Goal: Complete application form: Complete application form

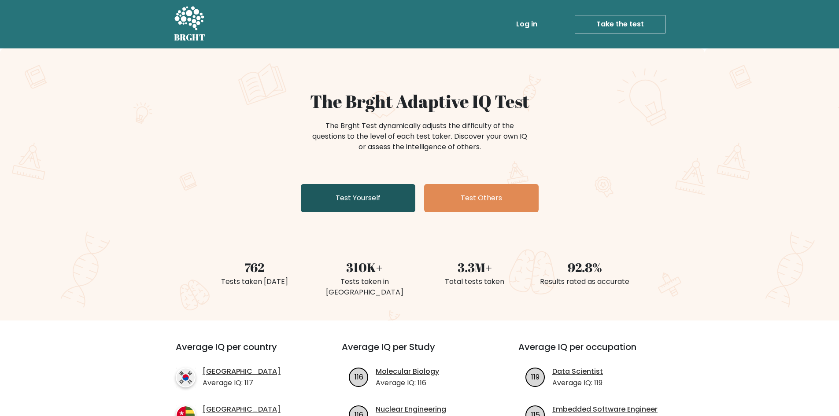
click at [388, 196] on link "Test Yourself" at bounding box center [358, 198] width 115 height 28
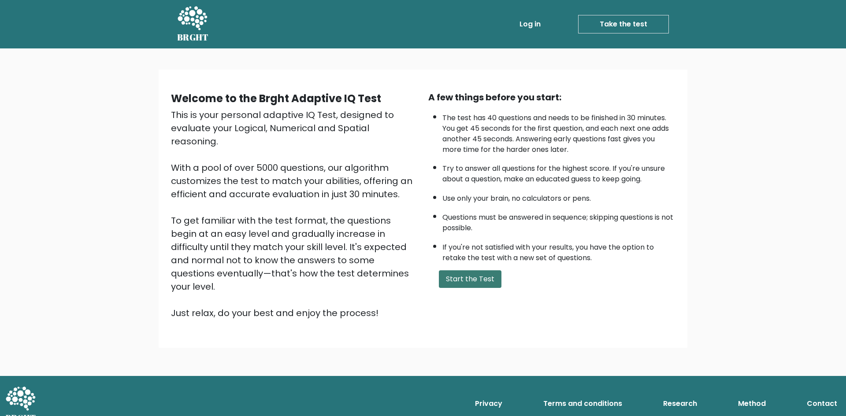
click at [488, 279] on button "Start the Test" at bounding box center [470, 279] width 63 height 18
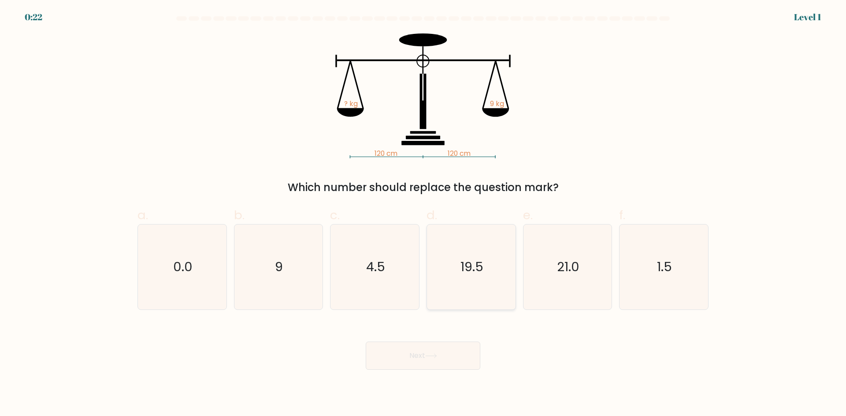
click at [482, 285] on icon "19.5" at bounding box center [470, 267] width 85 height 85
click at [423, 214] on input "d. 19.5" at bounding box center [423, 211] width 0 height 6
radio input "true"
click at [448, 354] on button "Next" at bounding box center [423, 356] width 115 height 28
click at [440, 350] on button "Next" at bounding box center [423, 356] width 115 height 28
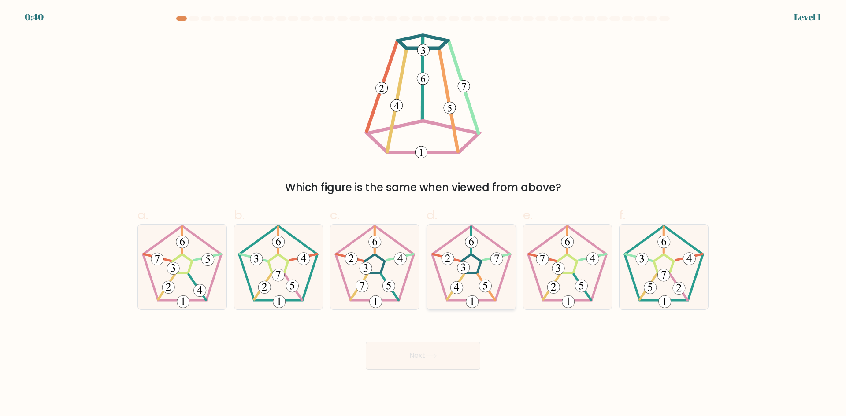
click at [503, 260] on icon at bounding box center [470, 267] width 85 height 85
click at [423, 214] on input "d." at bounding box center [423, 211] width 0 height 6
radio input "true"
click at [443, 345] on button "Next" at bounding box center [423, 356] width 115 height 28
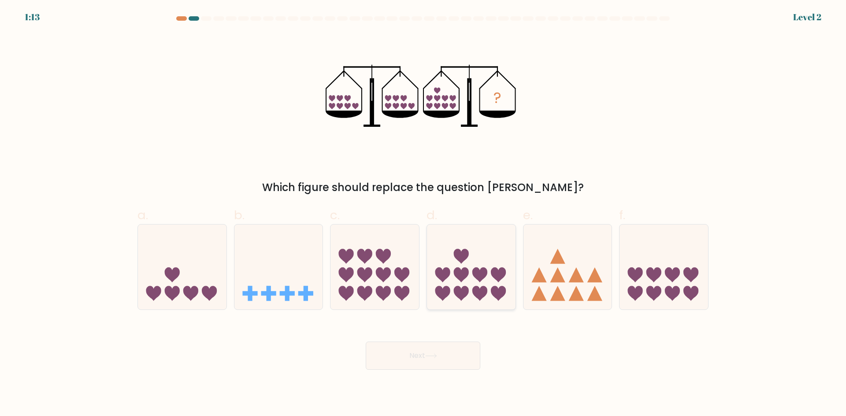
click at [481, 271] on icon at bounding box center [479, 275] width 15 height 15
click at [423, 214] on input "d." at bounding box center [423, 211] width 0 height 6
radio input "true"
click at [450, 356] on button "Next" at bounding box center [423, 356] width 115 height 28
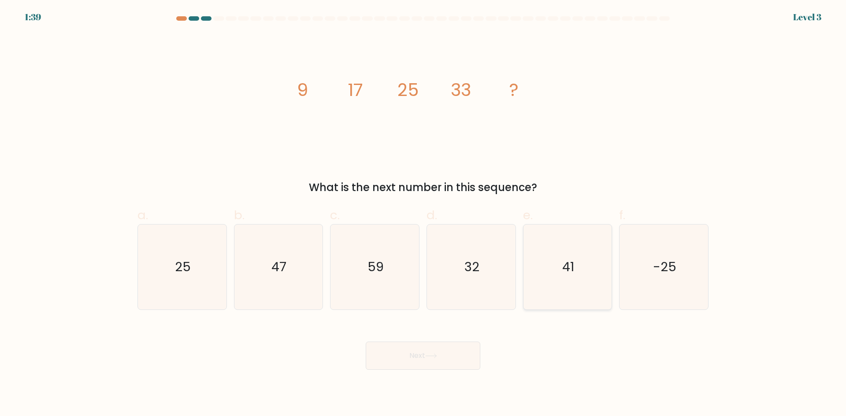
click at [566, 256] on icon "41" at bounding box center [567, 267] width 85 height 85
click at [423, 214] on input "e. 41" at bounding box center [423, 211] width 0 height 6
radio input "true"
click at [443, 356] on button "Next" at bounding box center [423, 356] width 115 height 28
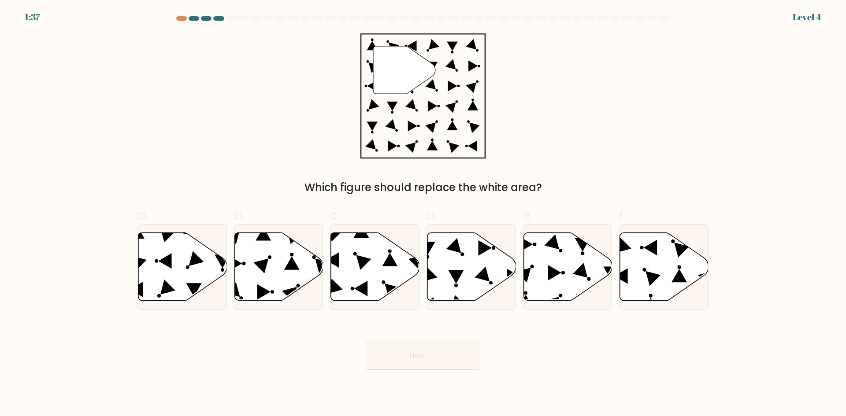
click at [442, 356] on button "Next" at bounding box center [423, 356] width 115 height 28
click at [159, 255] on icon at bounding box center [182, 267] width 89 height 68
click at [423, 214] on input "a." at bounding box center [423, 211] width 0 height 6
radio input "true"
click at [431, 366] on button "Next" at bounding box center [423, 356] width 115 height 28
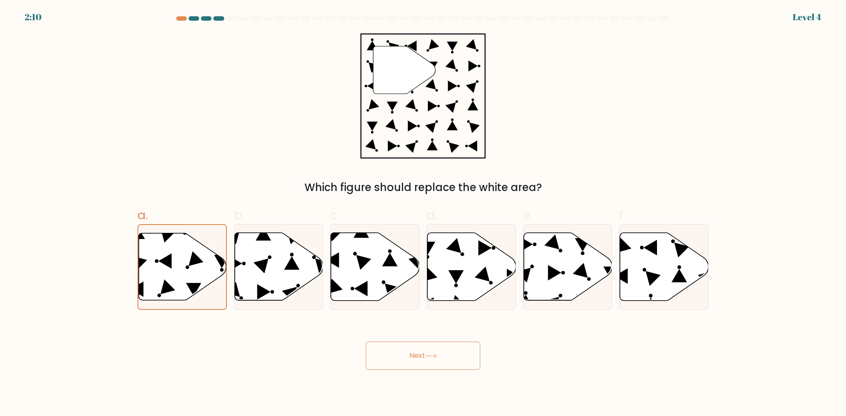
click at [437, 359] on button "Next" at bounding box center [423, 356] width 115 height 28
click at [432, 360] on button "Next" at bounding box center [423, 356] width 115 height 28
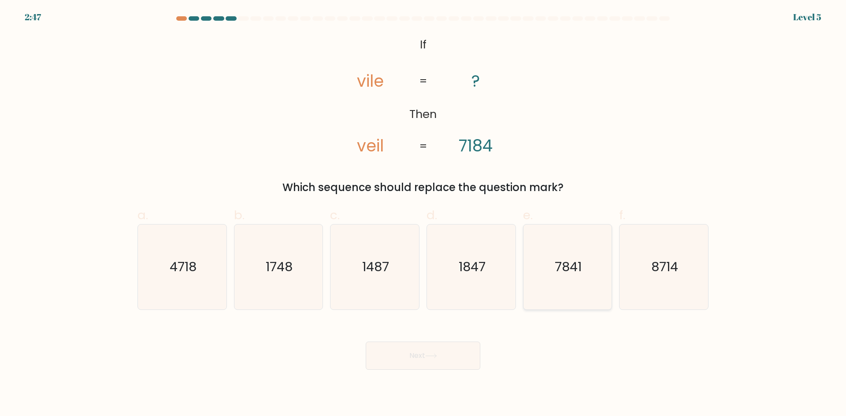
click at [559, 287] on icon "7841" at bounding box center [567, 267] width 85 height 85
click at [423, 214] on input "e. 7841" at bounding box center [423, 211] width 0 height 6
radio input "true"
click at [451, 347] on button "Next" at bounding box center [423, 356] width 115 height 28
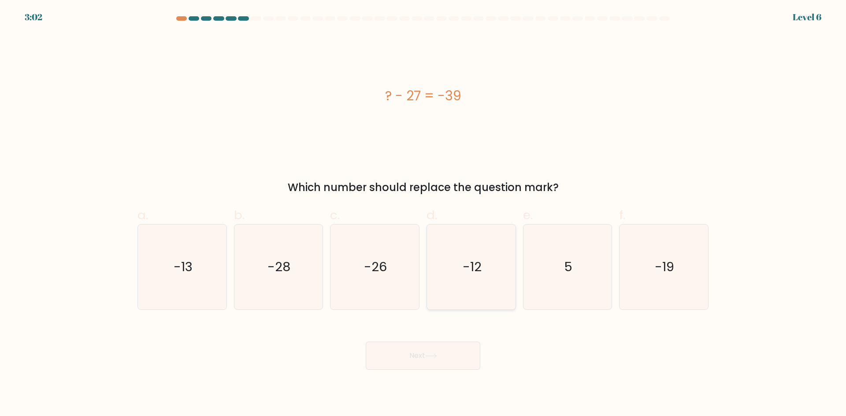
click at [502, 270] on icon "-12" at bounding box center [470, 267] width 85 height 85
click at [423, 214] on input "d. -12" at bounding box center [423, 211] width 0 height 6
radio input "true"
click at [444, 357] on button "Next" at bounding box center [423, 356] width 115 height 28
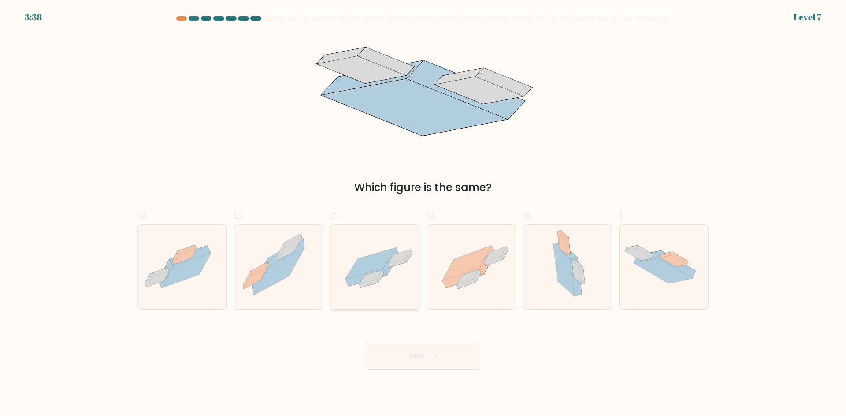
click at [372, 271] on icon at bounding box center [374, 266] width 89 height 61
click at [423, 214] on input "c." at bounding box center [423, 211] width 0 height 6
radio input "true"
click at [412, 350] on button "Next" at bounding box center [423, 356] width 115 height 28
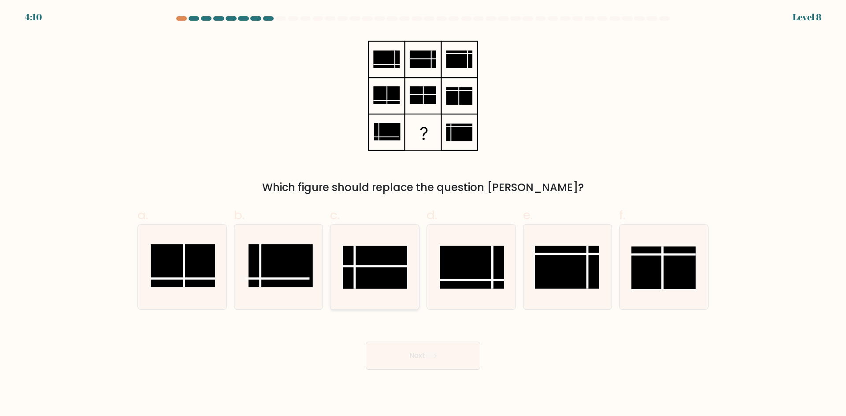
click at [368, 269] on rect at bounding box center [375, 267] width 64 height 43
click at [423, 214] on input "c." at bounding box center [423, 211] width 0 height 6
radio input "true"
click at [410, 342] on button "Next" at bounding box center [423, 356] width 115 height 28
click at [410, 352] on button "Next" at bounding box center [423, 356] width 115 height 28
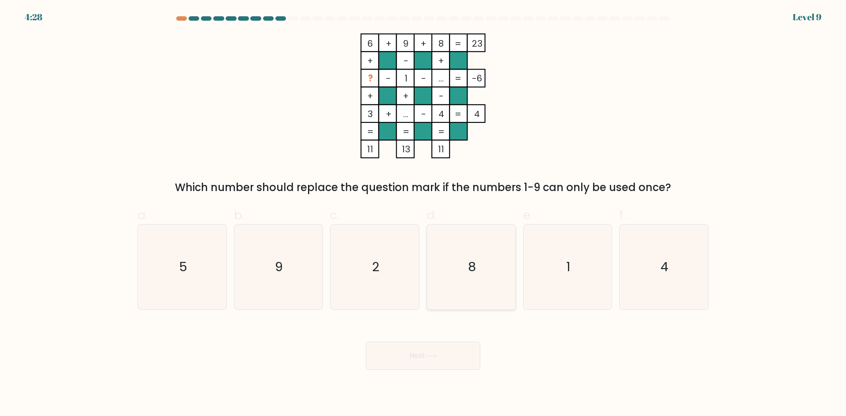
click at [473, 260] on text "8" at bounding box center [472, 267] width 8 height 18
click at [423, 214] on input "d. 8" at bounding box center [423, 211] width 0 height 6
radio input "true"
click at [423, 358] on button "Next" at bounding box center [423, 356] width 115 height 28
drag, startPoint x: 423, startPoint y: 358, endPoint x: 425, endPoint y: 350, distance: 7.7
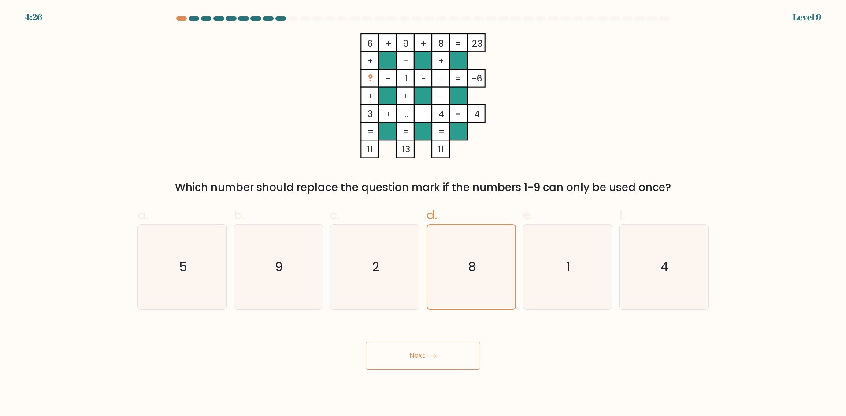
click at [425, 350] on button "Next" at bounding box center [423, 356] width 115 height 28
